Goal: Task Accomplishment & Management: Use online tool/utility

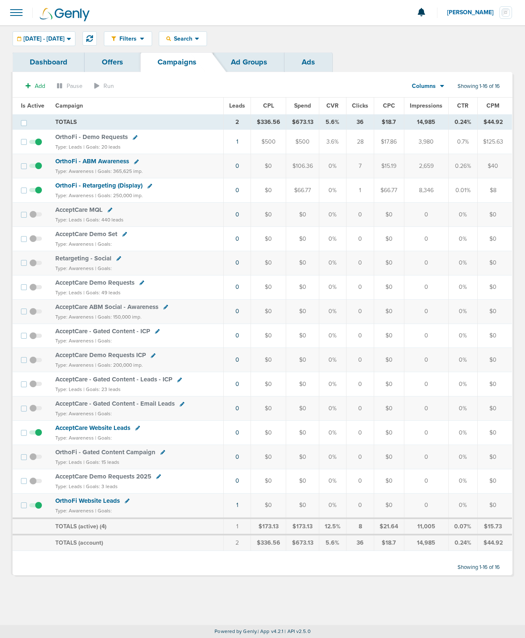
click at [106, 184] on span "OrthoFi - Retargeting (Display)" at bounding box center [98, 186] width 87 height 8
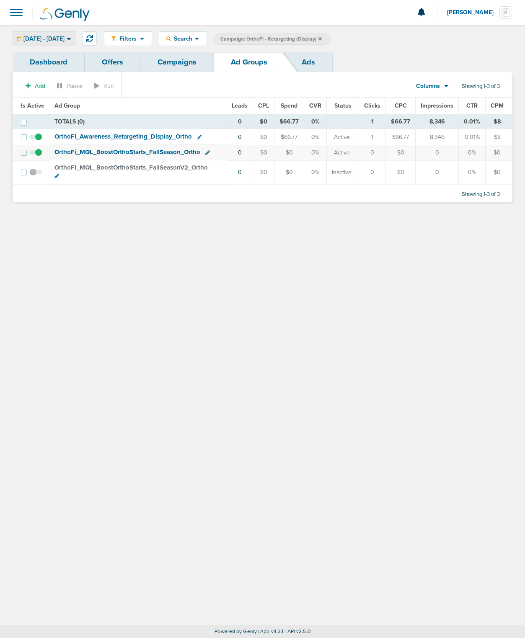
click at [65, 37] on span "[DATE] - [DATE]" at bounding box center [43, 39] width 41 height 6
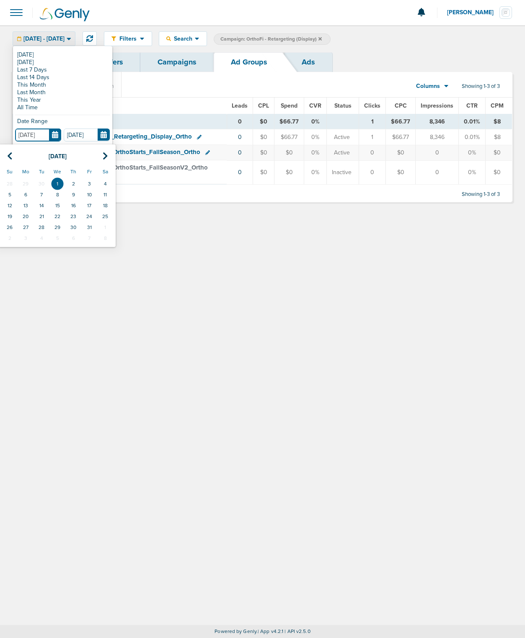
click at [53, 129] on input "[DATE]" at bounding box center [38, 135] width 46 height 13
click at [9, 160] on icon at bounding box center [9, 156] width 5 height 8
click at [9, 160] on th at bounding box center [10, 156] width 16 height 17
click at [43, 181] on td "1" at bounding box center [42, 183] width 16 height 11
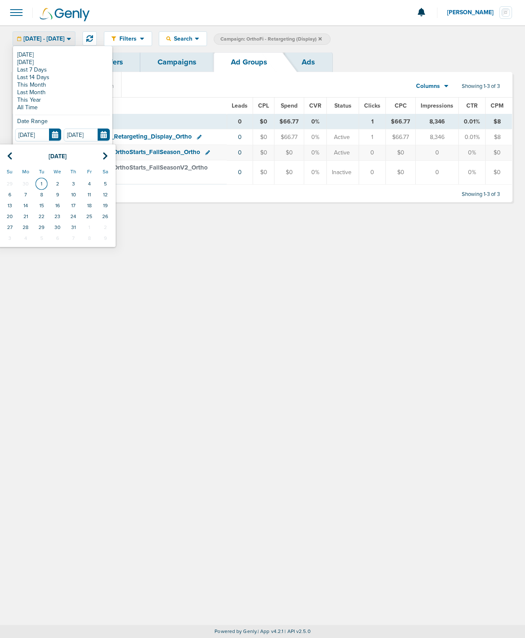
type input "[DATE]"
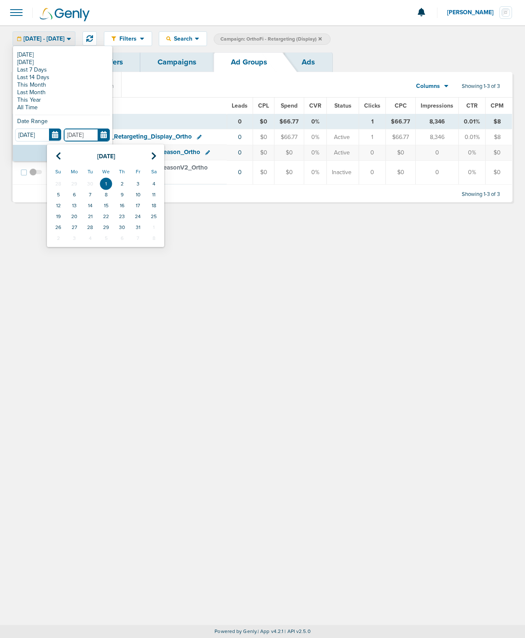
click at [98, 133] on input "[DATE]" at bounding box center [87, 135] width 46 height 13
click at [106, 179] on td "1" at bounding box center [106, 183] width 16 height 11
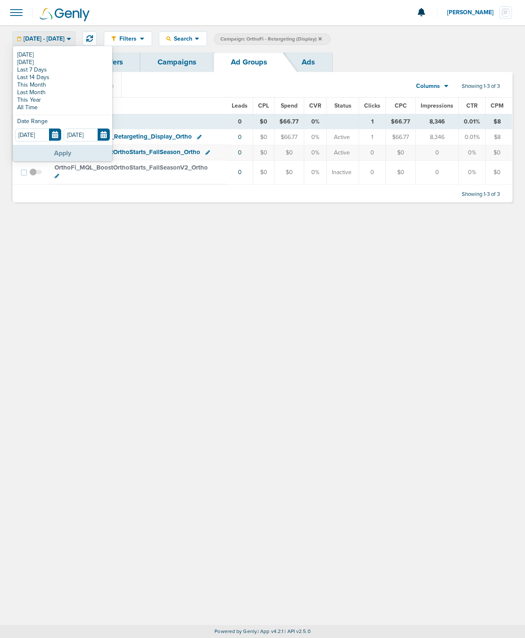
click at [70, 153] on button "Apply" at bounding box center [62, 153] width 99 height 16
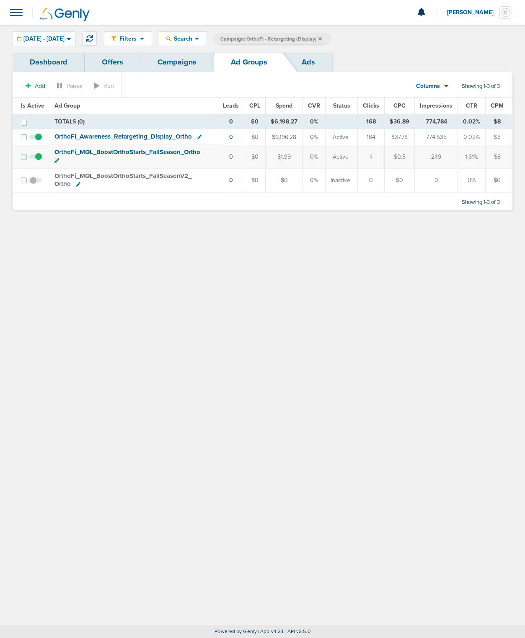
click at [101, 138] on span "OrthoFi_ Awareness_ Retargeting_ Display_ Ortho" at bounding box center [122, 137] width 137 height 8
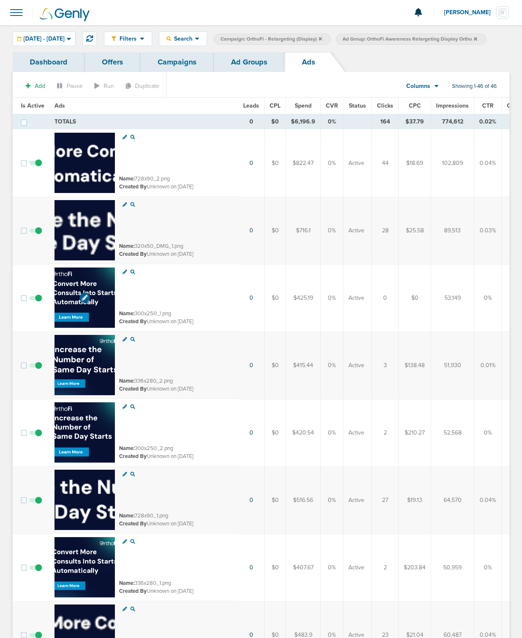
click at [61, 283] on img at bounding box center [84, 298] width 60 height 60
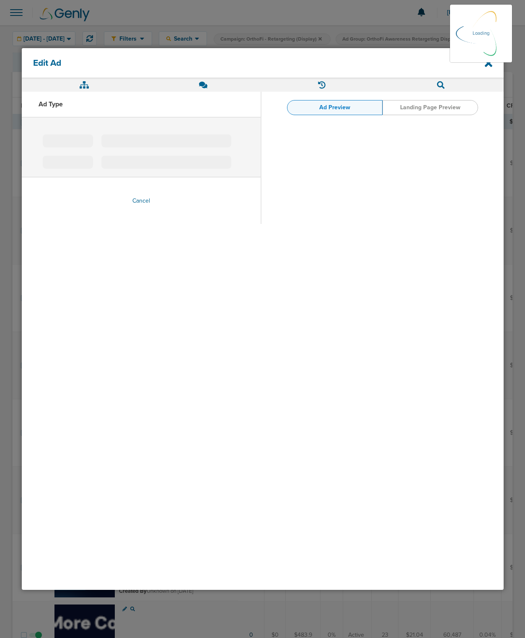
type input "300x250_!.png"
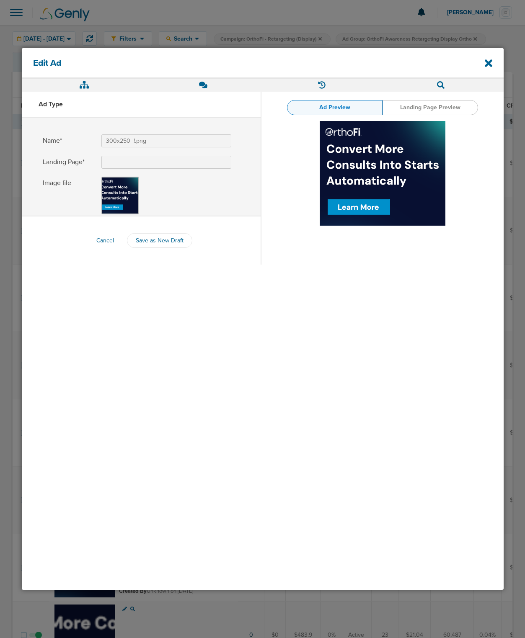
click at [392, 108] on link "Landing Page Preview" at bounding box center [431, 107] width 96 height 15
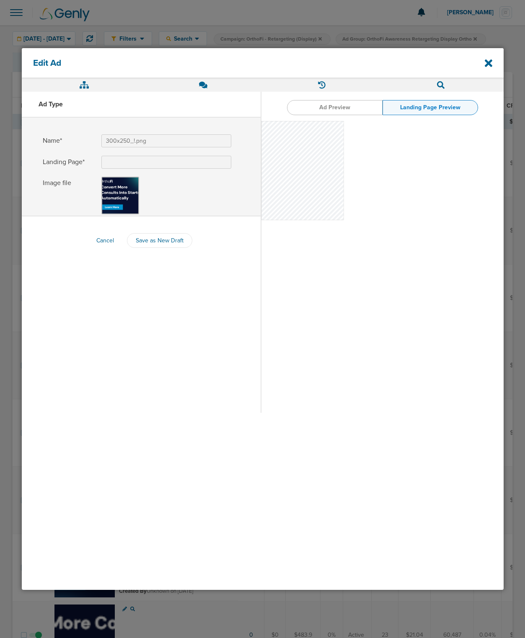
click at [347, 110] on link "Ad Preview" at bounding box center [335, 107] width 96 height 15
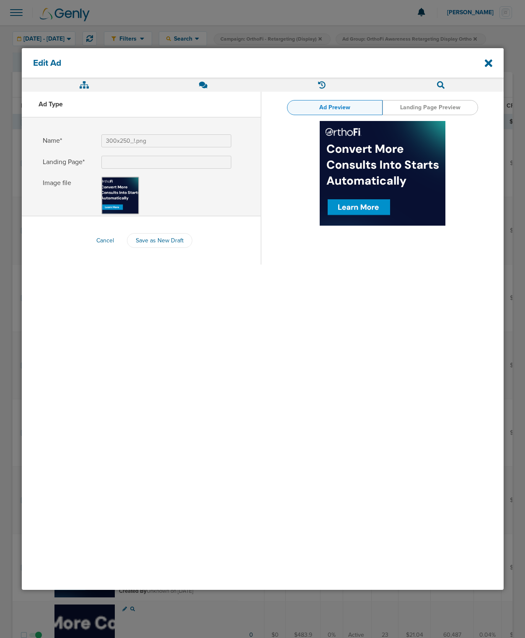
click at [296, 33] on div at bounding box center [262, 319] width 525 height 638
click at [487, 66] on icon at bounding box center [489, 63] width 8 height 11
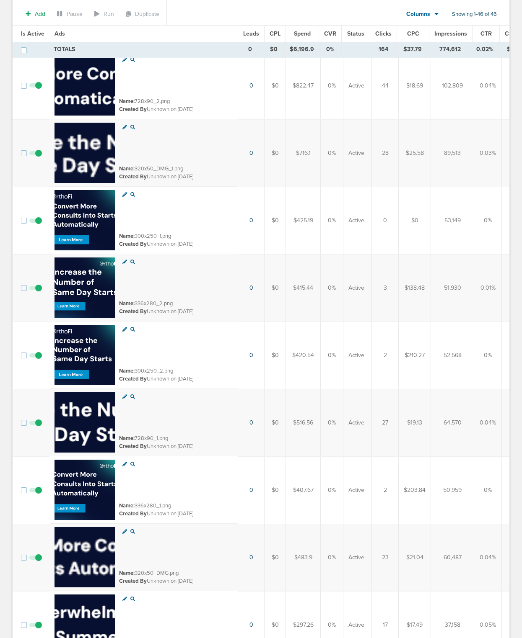
scroll to position [86, 0]
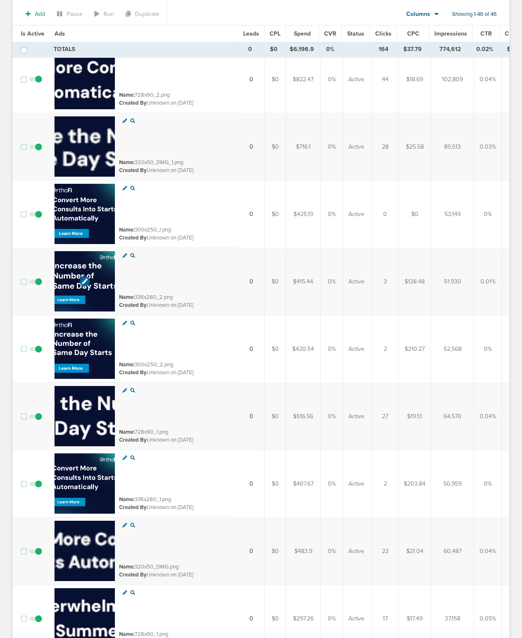
click at [88, 276] on img at bounding box center [84, 281] width 60 height 60
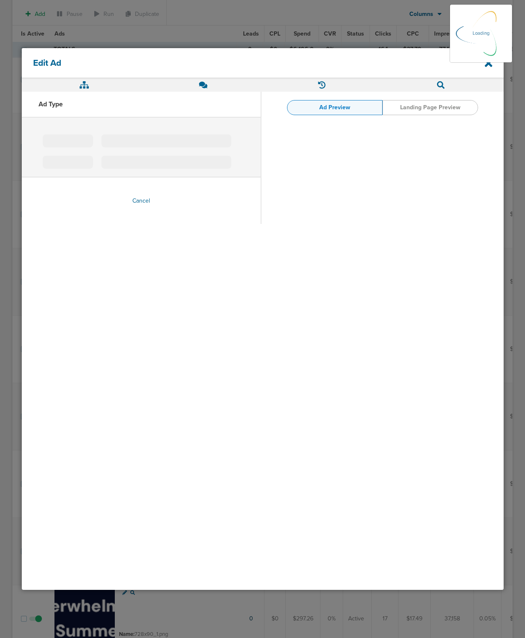
type input "336x280_2.png"
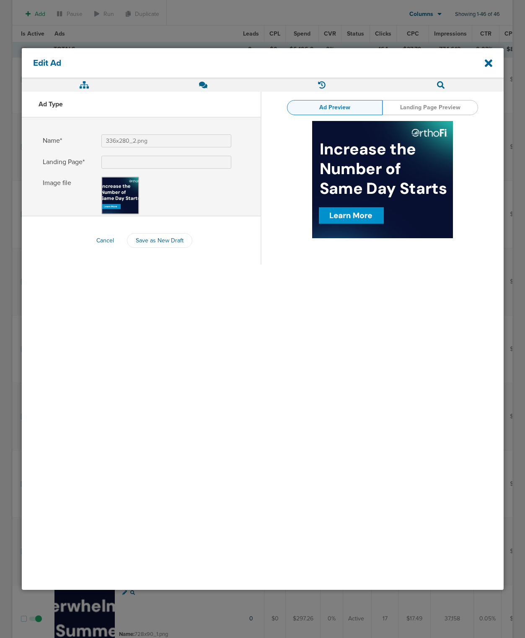
click at [309, 47] on div "Edit Ad Ad Type Name* 336x280_2.png Landing Page* Image file Cancel Save as New…" at bounding box center [263, 319] width 492 height 552
click at [497, 59] on div "Edit Ad" at bounding box center [263, 63] width 482 height 30
click at [491, 61] on icon at bounding box center [489, 63] width 8 height 8
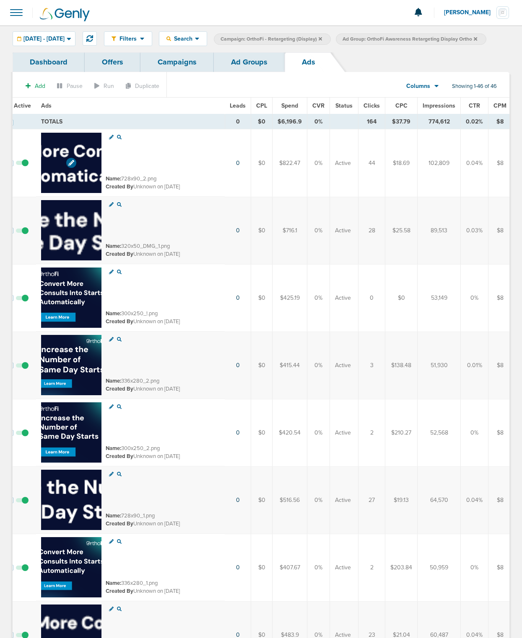
click at [70, 168] on span at bounding box center [71, 163] width 10 height 10
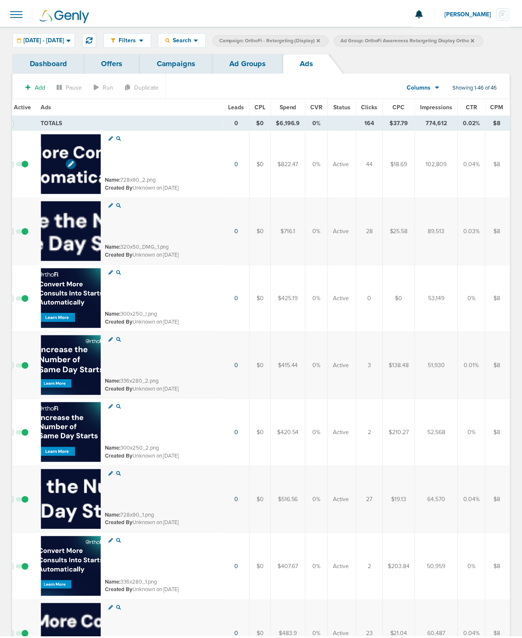
scroll to position [0, 10]
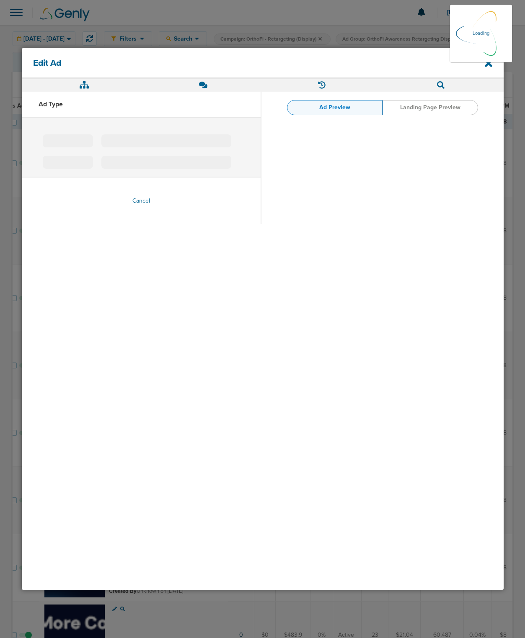
type input "728x90_2.png"
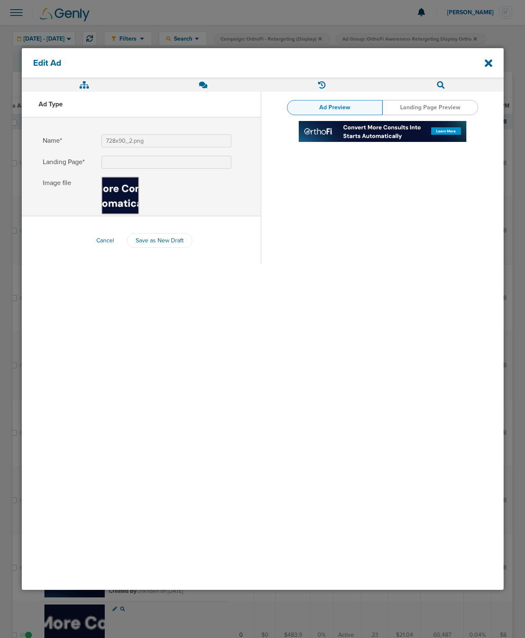
click at [202, 93] on div "Ad Type" at bounding box center [141, 105] width 239 height 26
click at [432, 103] on link "Landing Page Preview" at bounding box center [431, 107] width 96 height 15
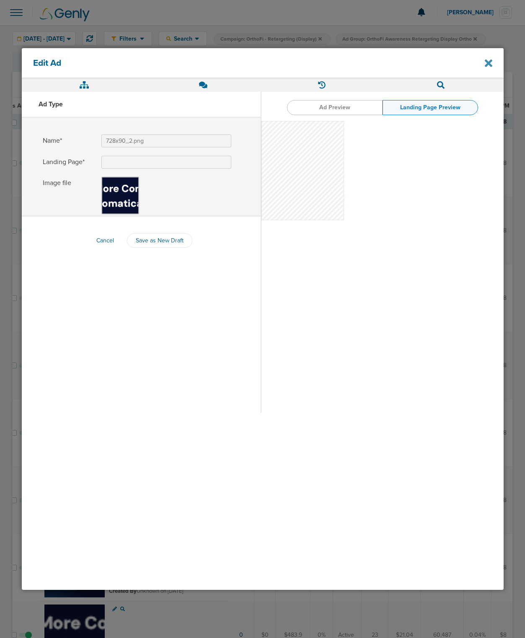
click at [486, 64] on icon at bounding box center [489, 63] width 8 height 8
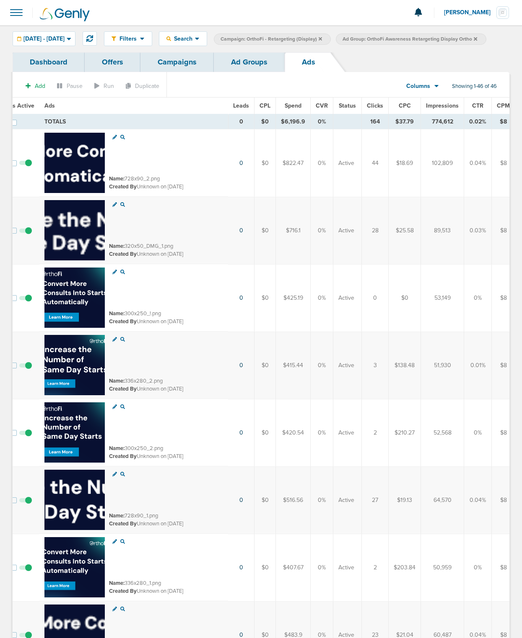
click at [370, 107] on span "Clicks" at bounding box center [375, 105] width 16 height 7
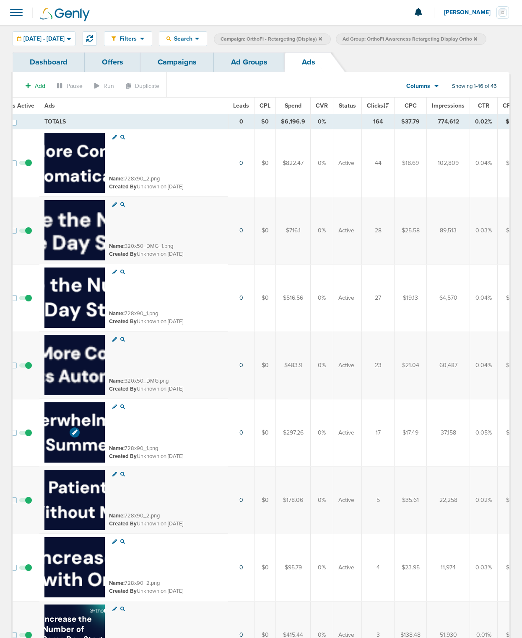
click at [58, 455] on img at bounding box center [74, 433] width 60 height 60
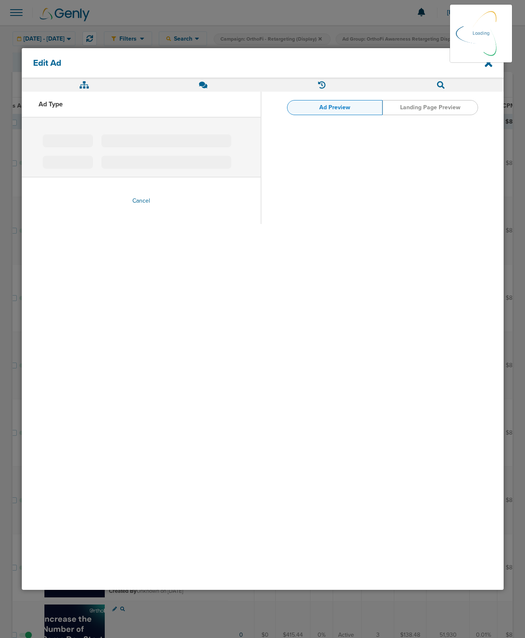
type input "728x90_1.png"
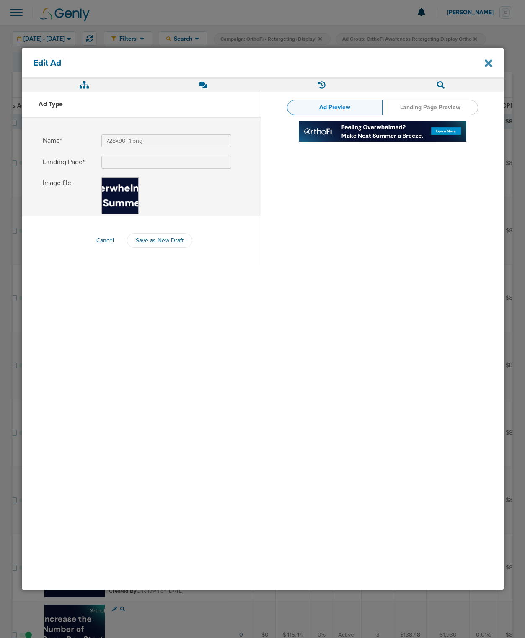
click at [491, 63] on icon at bounding box center [489, 63] width 8 height 11
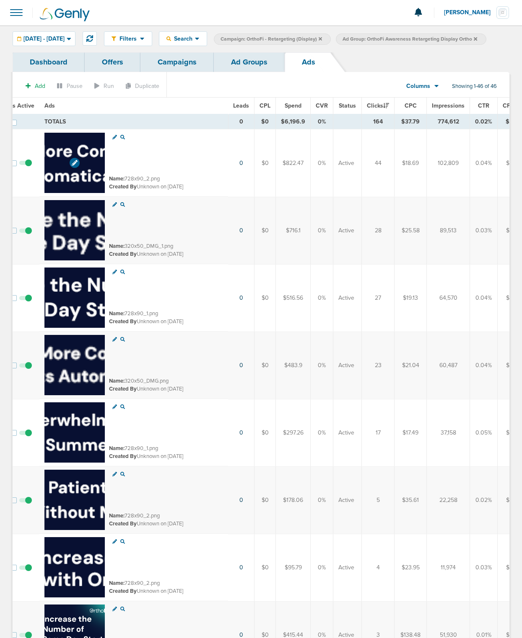
click at [55, 144] on img at bounding box center [74, 163] width 60 height 60
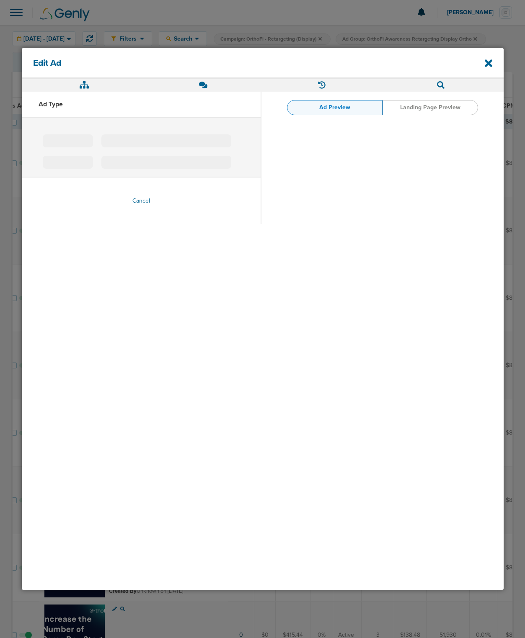
type input "728x90_2.png"
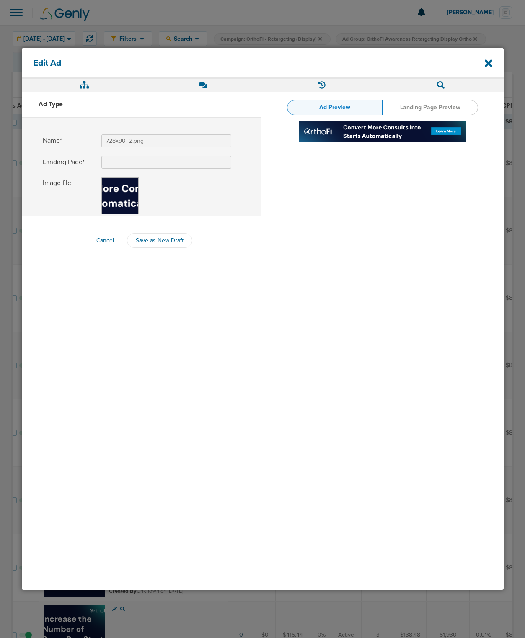
click at [494, 66] on div "Edit Ad" at bounding box center [263, 63] width 482 height 30
click at [487, 62] on icon at bounding box center [489, 63] width 8 height 8
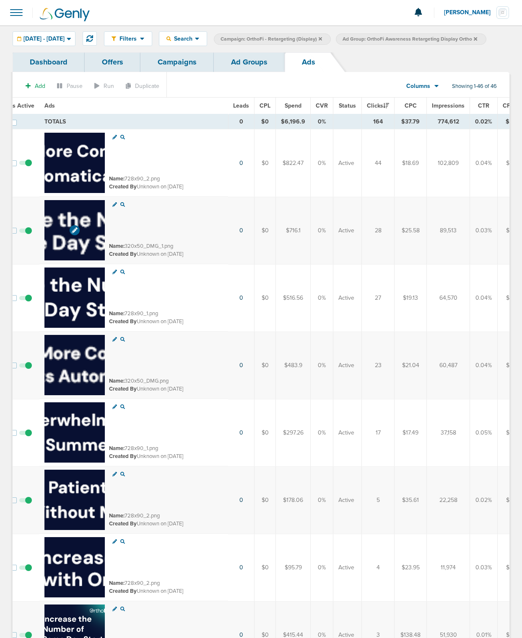
click at [75, 213] on img at bounding box center [74, 230] width 60 height 60
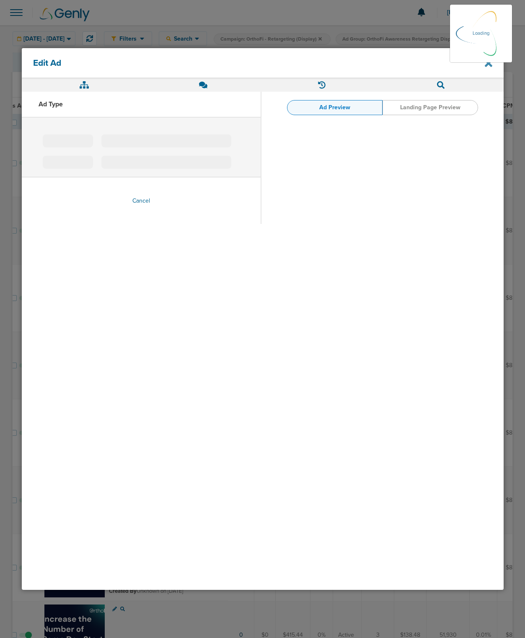
type input "320x50_DMG_1.png"
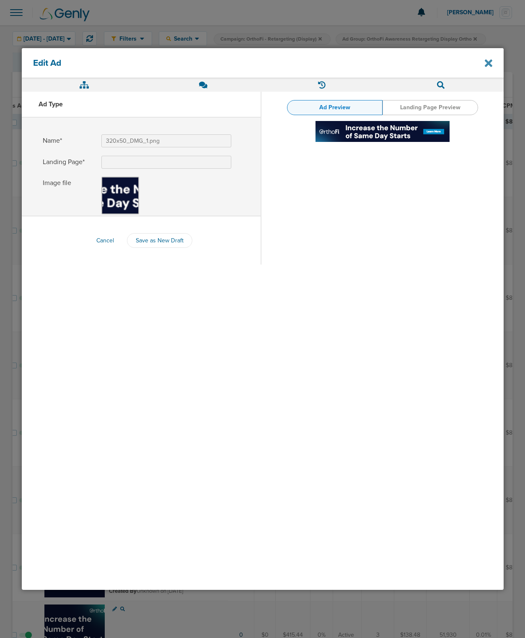
click at [491, 67] on icon at bounding box center [489, 63] width 8 height 8
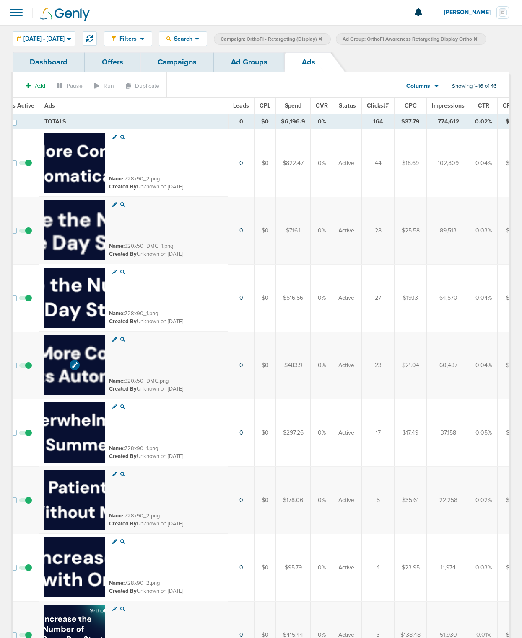
click at [72, 347] on img at bounding box center [74, 365] width 60 height 60
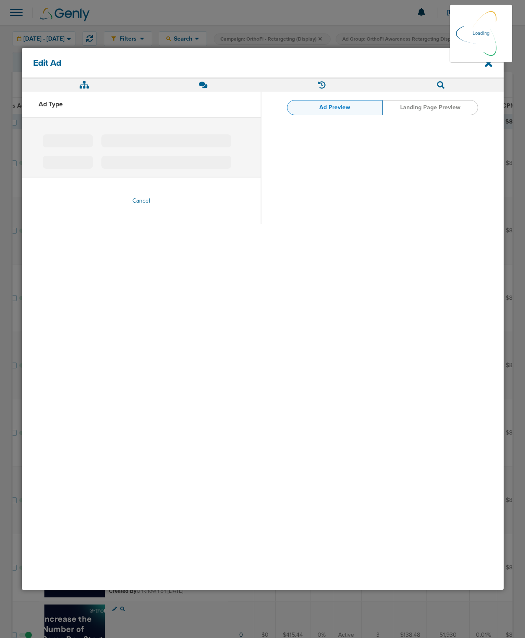
type input "320x50_DMG.png"
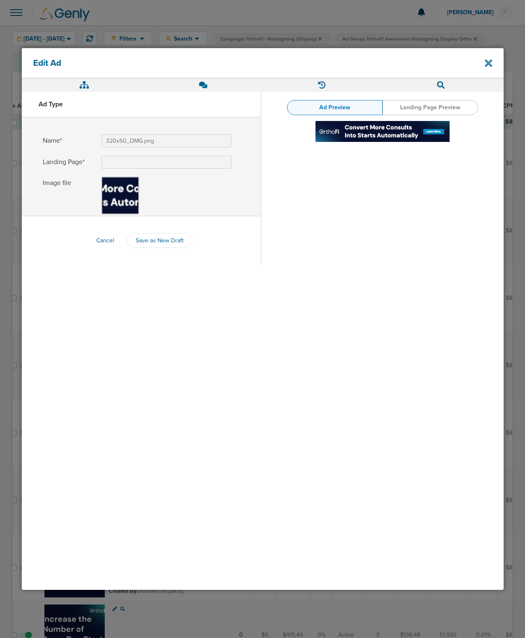
click at [487, 65] on icon at bounding box center [489, 63] width 8 height 11
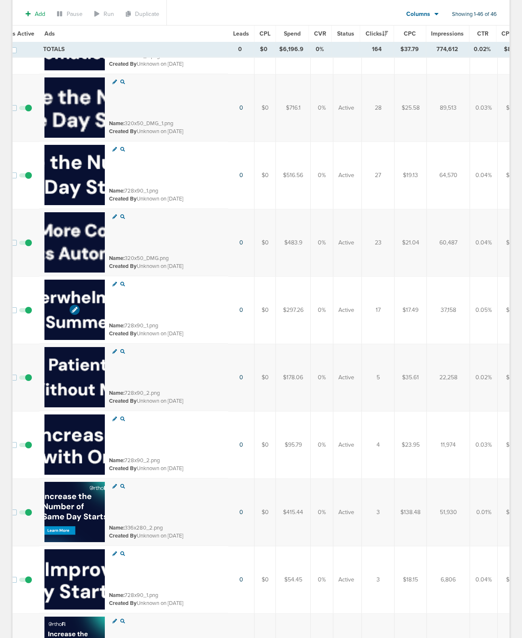
scroll to position [129, 0]
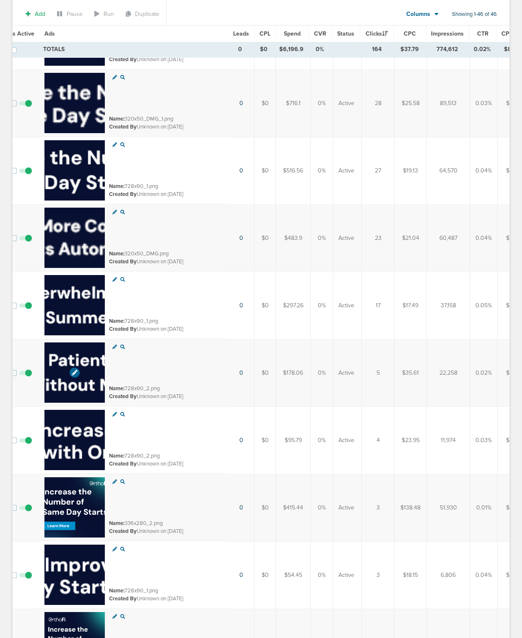
click at [58, 350] on img at bounding box center [74, 373] width 60 height 60
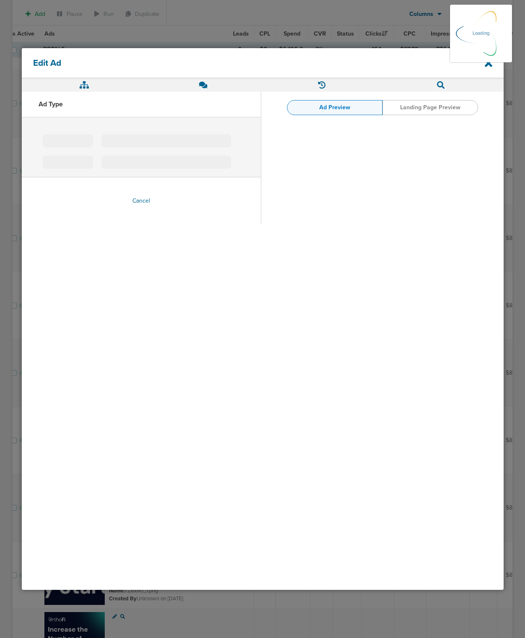
type input "728x90_2.png"
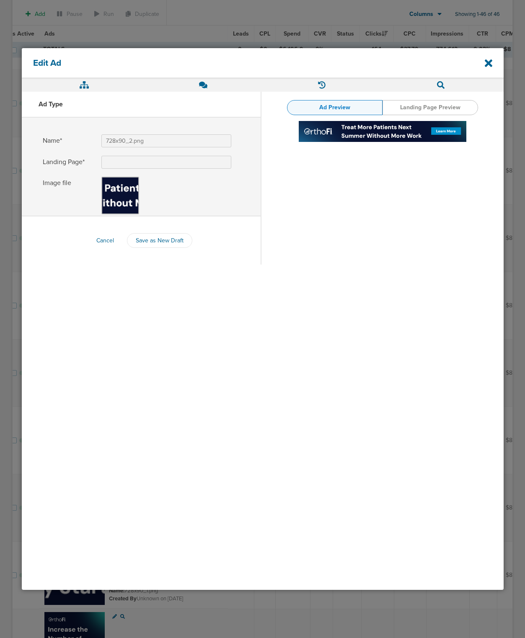
click at [483, 61] on div "Edit Ad" at bounding box center [263, 63] width 482 height 30
click at [483, 60] on div "Edit Ad" at bounding box center [263, 63] width 482 height 30
click at [485, 60] on icon at bounding box center [489, 63] width 8 height 8
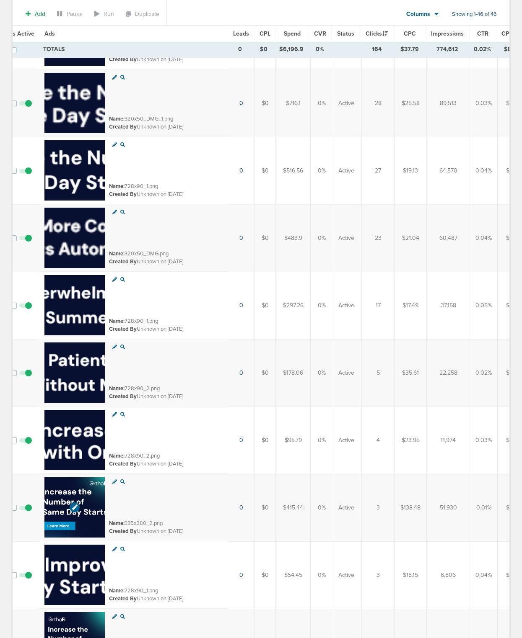
click at [67, 485] on img at bounding box center [74, 508] width 60 height 60
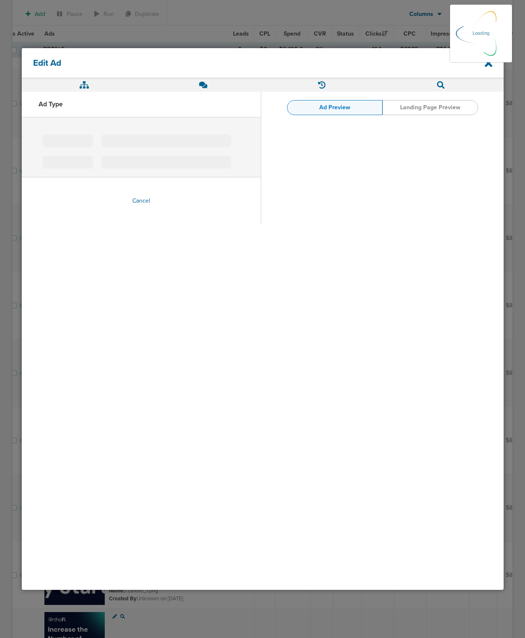
type input "336x280_2.png"
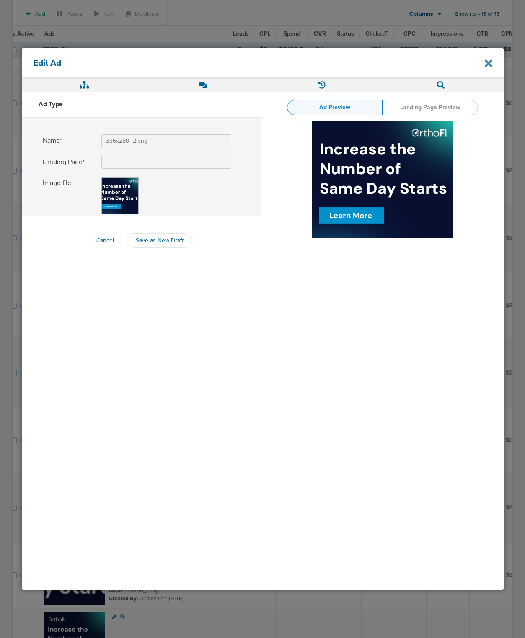
click at [487, 65] on icon at bounding box center [489, 63] width 8 height 8
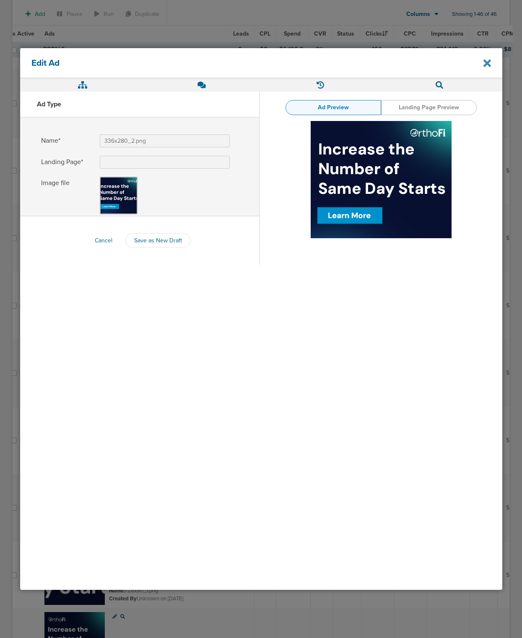
click at [487, 65] on icon at bounding box center [487, 63] width 8 height 8
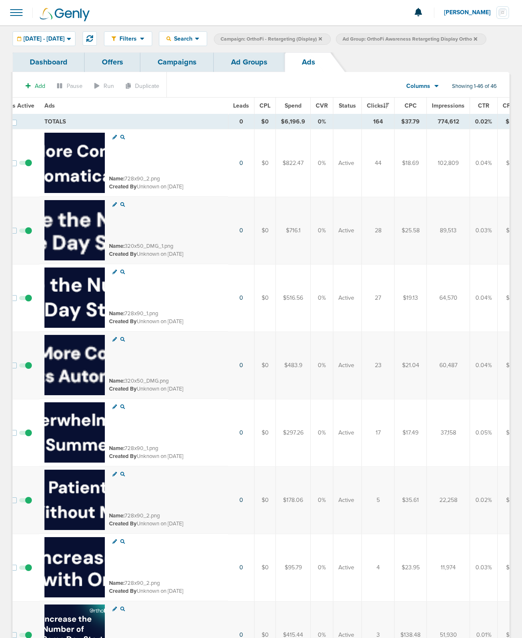
click at [226, 64] on link "Ad Groups" at bounding box center [249, 62] width 71 height 20
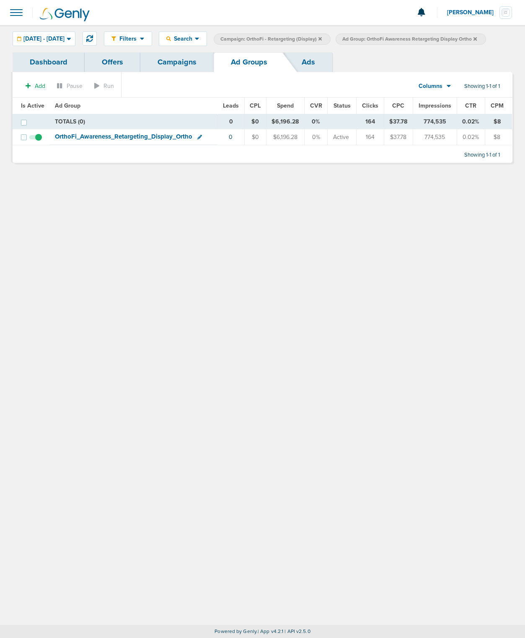
click at [486, 35] on label "Ad Group: OrthoFi Awareness Retargeting Display Ortho" at bounding box center [411, 39] width 150 height 11
click at [477, 38] on icon at bounding box center [474, 38] width 3 height 5
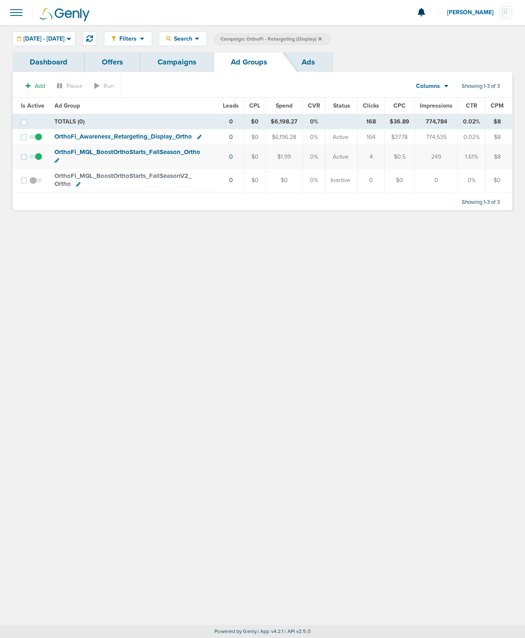
click at [322, 38] on icon at bounding box center [319, 38] width 3 height 3
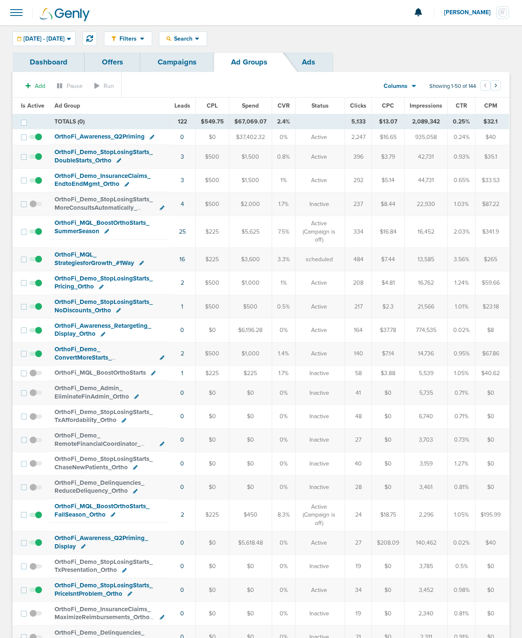
click at [73, 64] on link "Dashboard" at bounding box center [49, 62] width 72 height 20
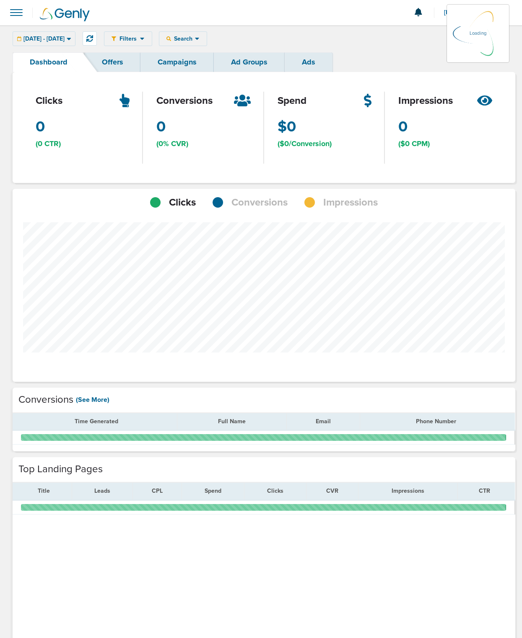
click at [261, 66] on link "Ad Groups" at bounding box center [249, 62] width 71 height 20
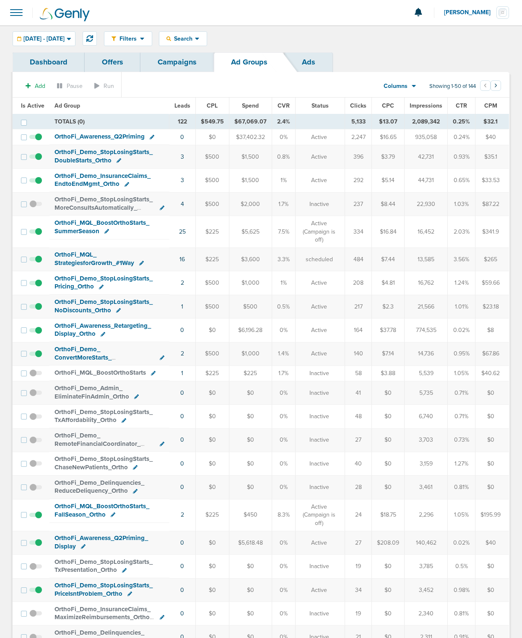
click at [395, 81] on div "Columns Media Stats Sales Performance Custom" at bounding box center [395, 86] width 37 height 16
click at [360, 60] on div "Dashboard Offers Campaigns Ad Groups Ads" at bounding box center [261, 62] width 496 height 20
drag, startPoint x: 83, startPoint y: 105, endPoint x: 73, endPoint y: 104, distance: 9.6
click at [83, 105] on th "Ad Group" at bounding box center [109, 106] width 120 height 17
click at [72, 104] on span "Ad Group" at bounding box center [67, 105] width 26 height 7
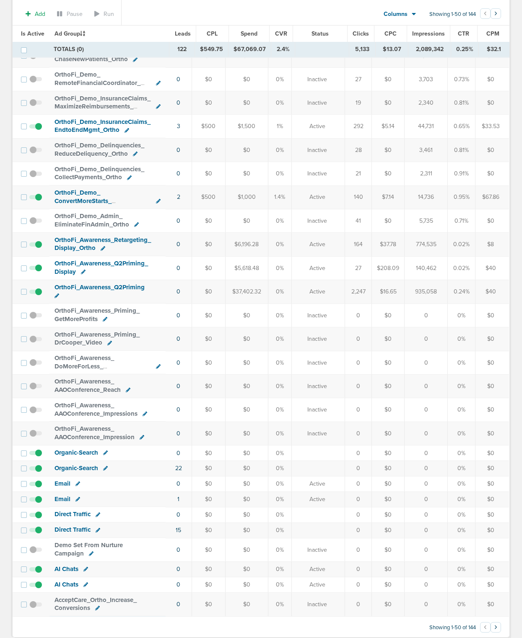
scroll to position [627, 0]
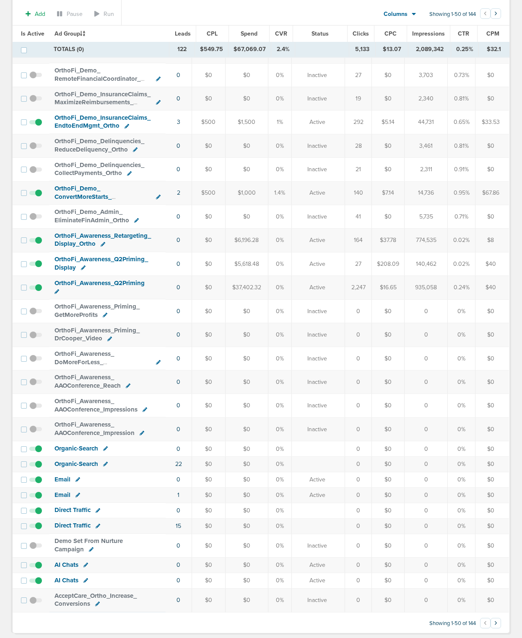
click at [111, 232] on span "OrthoFi_ Awareness_ Retargeting_ Display_ Ortho" at bounding box center [102, 240] width 96 height 16
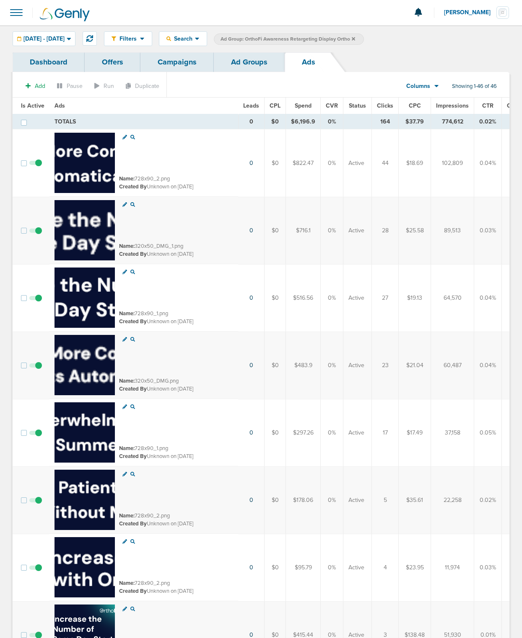
scroll to position [0, 13]
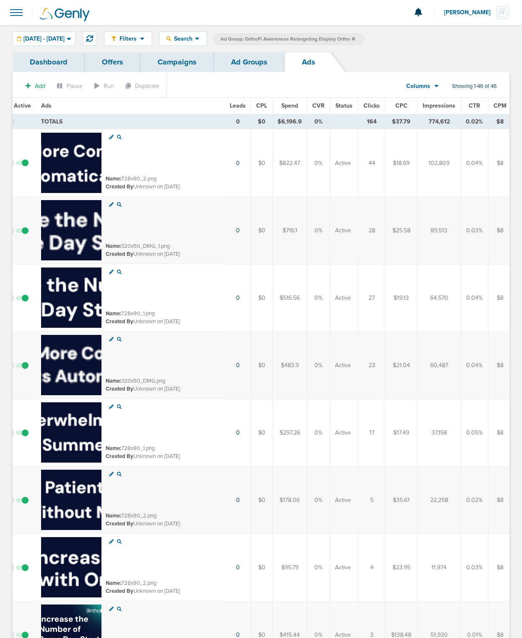
click at [498, 106] on span "CPM" at bounding box center [499, 105] width 13 height 7
click at [498, 106] on span "CPM" at bounding box center [502, 105] width 19 height 7
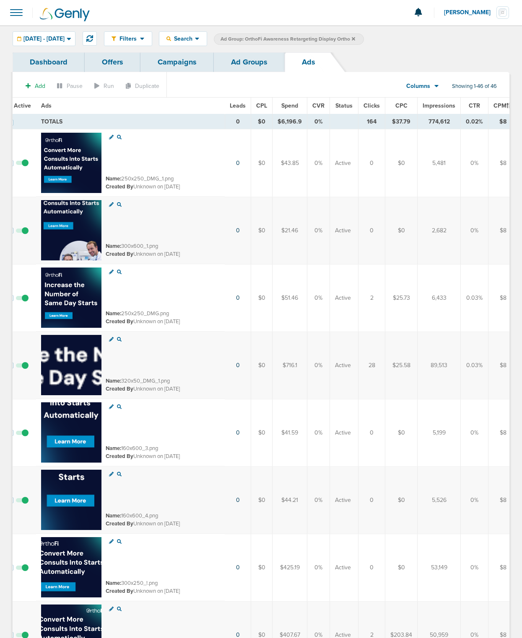
click at [290, 106] on span "Spend" at bounding box center [289, 105] width 17 height 7
